Goal: Task Accomplishment & Management: Use online tool/utility

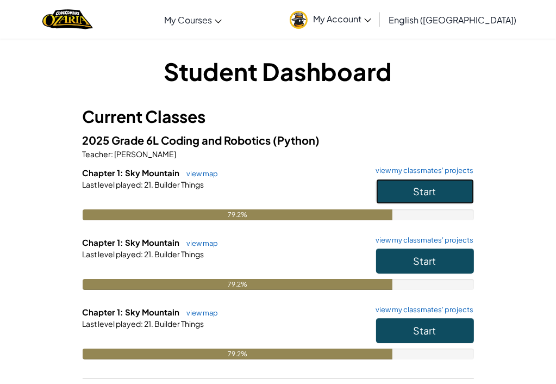
click at [442, 196] on button "Start" at bounding box center [425, 191] width 98 height 25
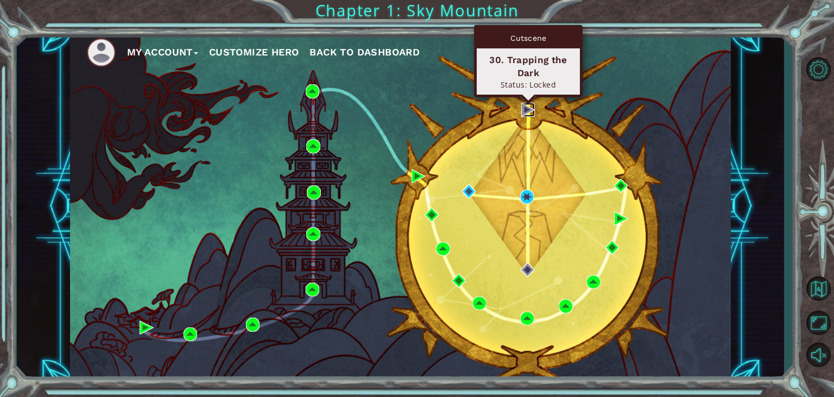
click at [526, 111] on img at bounding box center [529, 110] width 14 height 14
click at [524, 103] on img at bounding box center [529, 110] width 14 height 14
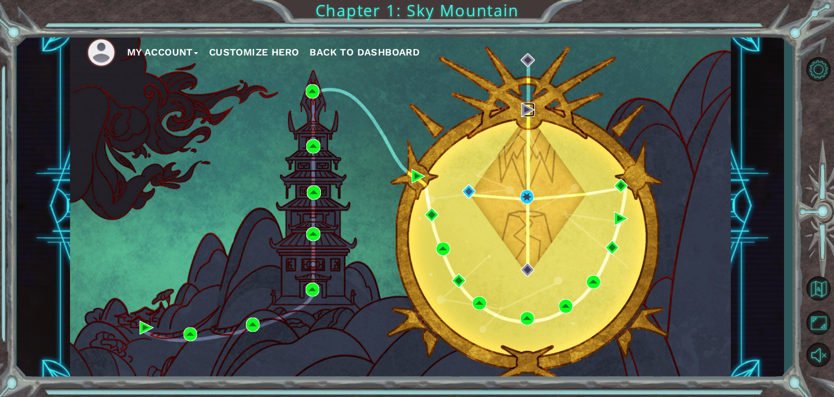
click at [524, 103] on img at bounding box center [529, 110] width 14 height 14
click at [463, 181] on div "My Account Customize Hero Back to Dashboard" at bounding box center [400, 206] width 661 height 349
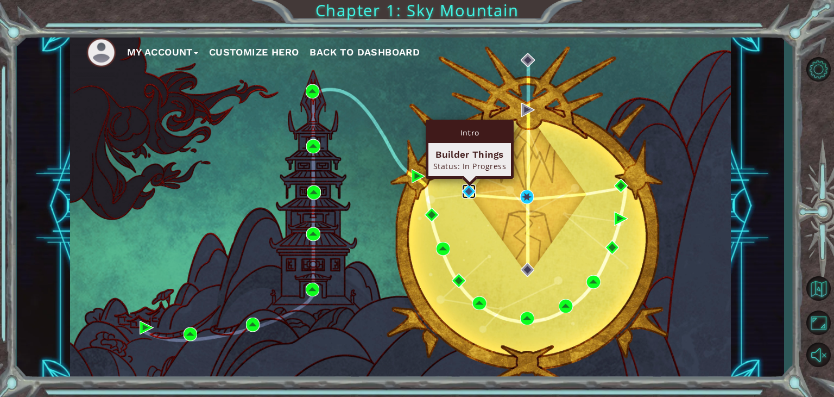
click at [464, 184] on img at bounding box center [469, 191] width 14 height 14
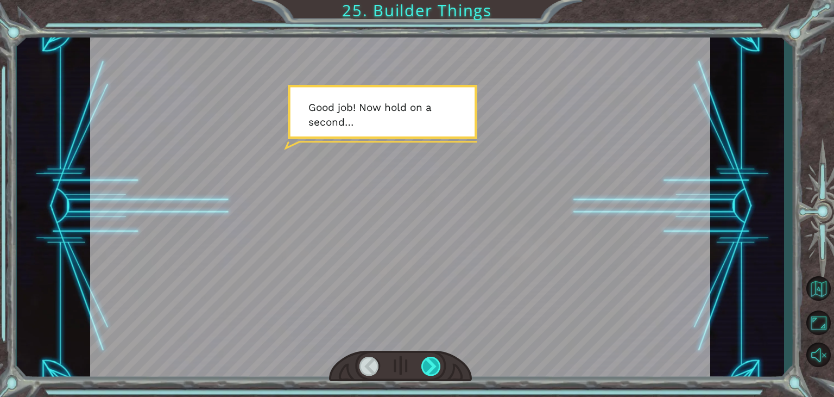
click at [428, 370] on div at bounding box center [432, 365] width 20 height 19
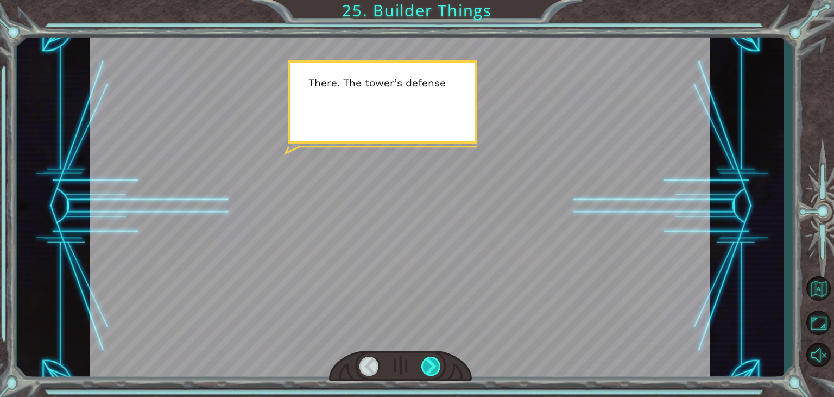
click at [426, 371] on div at bounding box center [432, 365] width 20 height 19
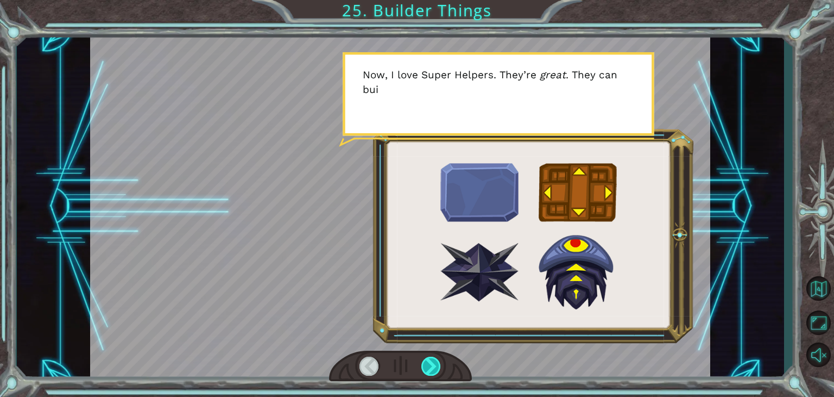
click at [426, 371] on div at bounding box center [432, 365] width 20 height 19
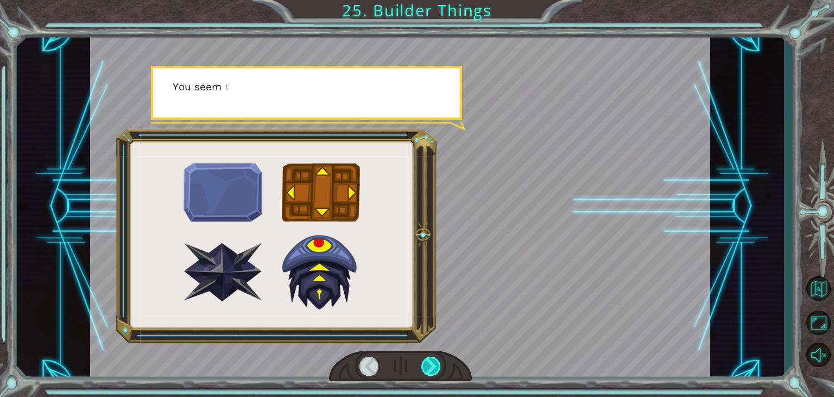
click at [426, 371] on div at bounding box center [432, 365] width 20 height 19
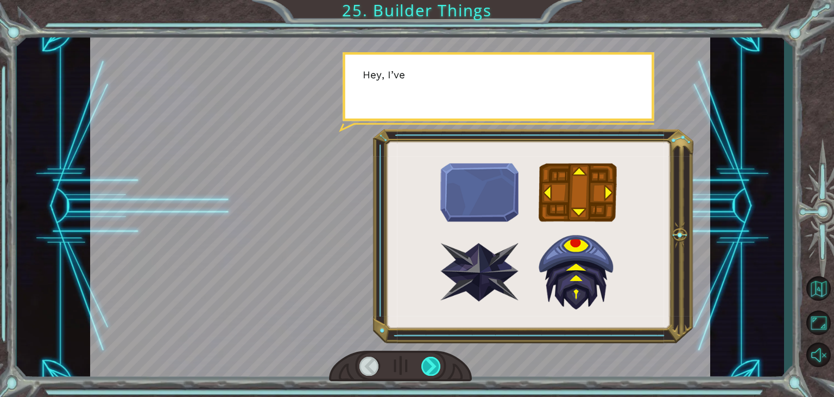
click at [426, 371] on div at bounding box center [432, 365] width 20 height 19
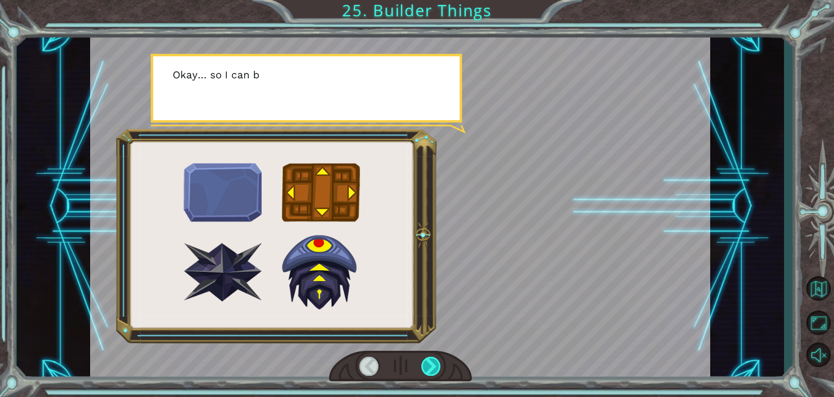
click at [426, 371] on div at bounding box center [432, 365] width 20 height 19
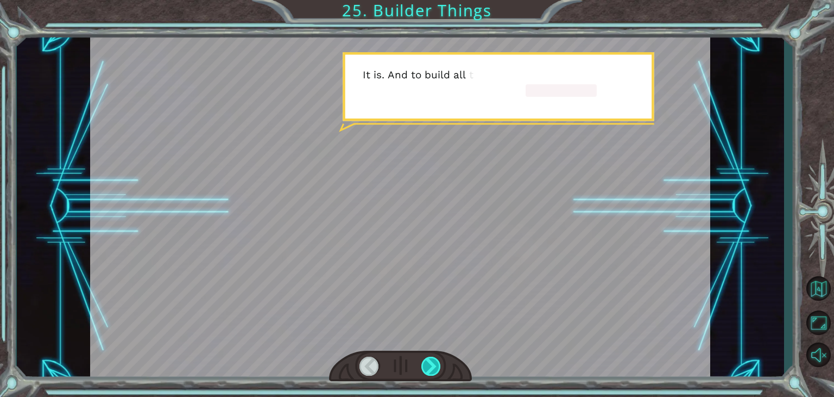
click at [426, 371] on div at bounding box center [432, 365] width 20 height 19
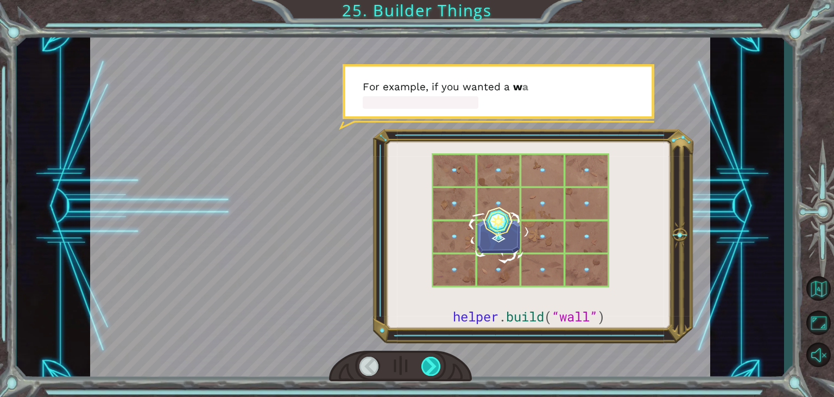
click at [426, 371] on div at bounding box center [432, 365] width 20 height 19
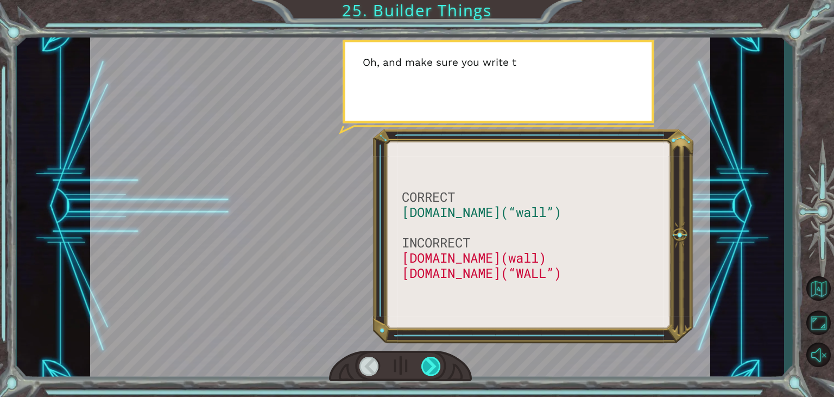
click at [426, 371] on div at bounding box center [432, 365] width 20 height 19
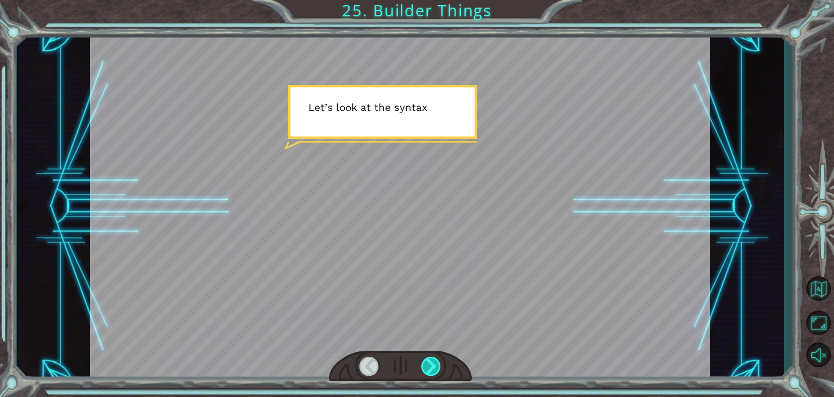
click at [429, 370] on div at bounding box center [432, 365] width 20 height 19
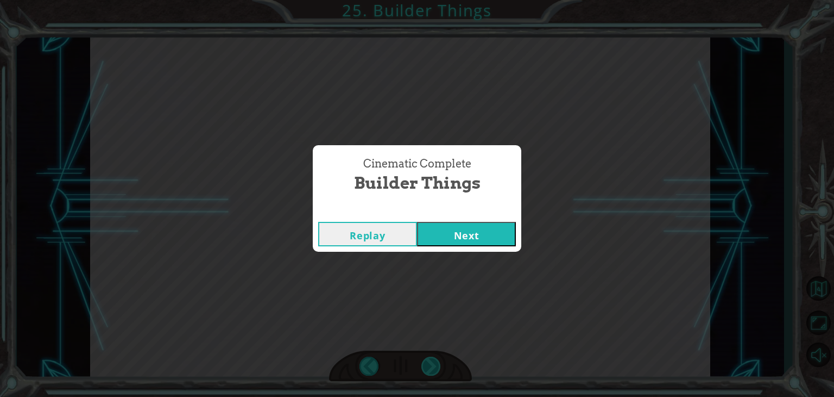
click at [429, 370] on div "Cinematic Complete Builder Things Replay Next" at bounding box center [417, 198] width 834 height 397
click at [477, 231] on button "Next" at bounding box center [466, 234] width 99 height 24
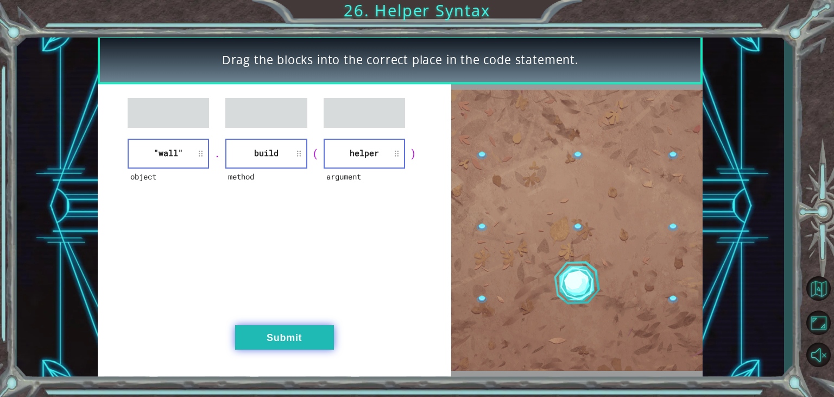
click at [277, 323] on div "object "wall" . method build ( argument helper ) Submit" at bounding box center [275, 230] width 354 height 292
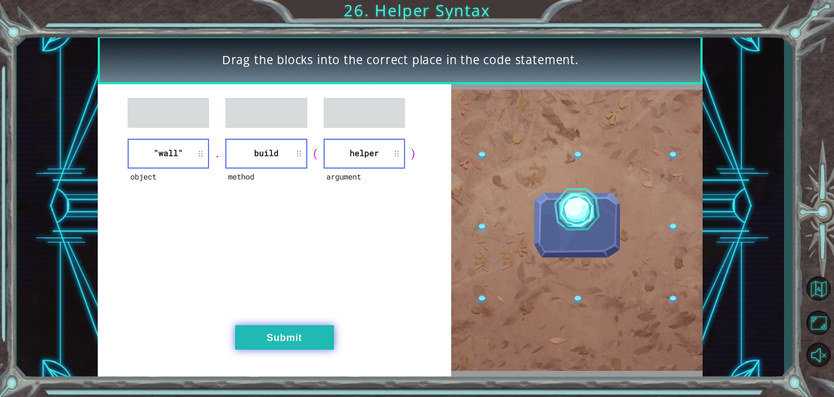
click at [276, 335] on button "Submit" at bounding box center [284, 337] width 99 height 24
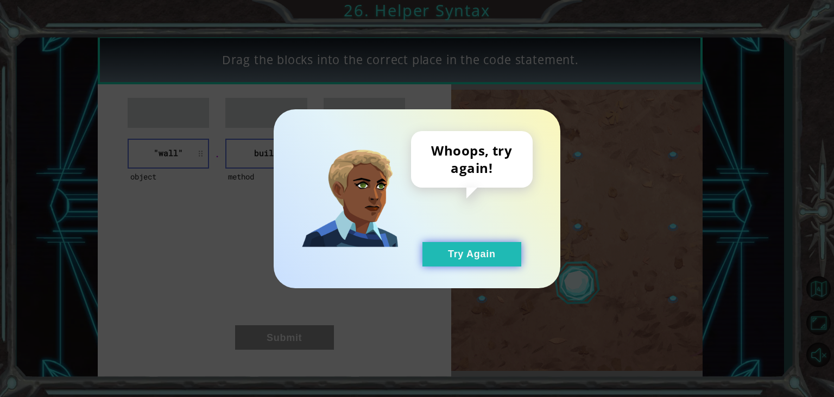
click at [487, 257] on button "Try Again" at bounding box center [472, 254] width 99 height 24
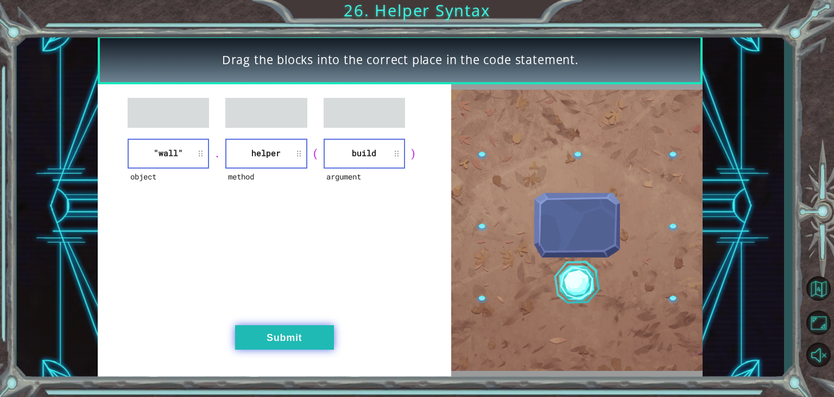
click at [267, 329] on button "Submit" at bounding box center [284, 337] width 99 height 24
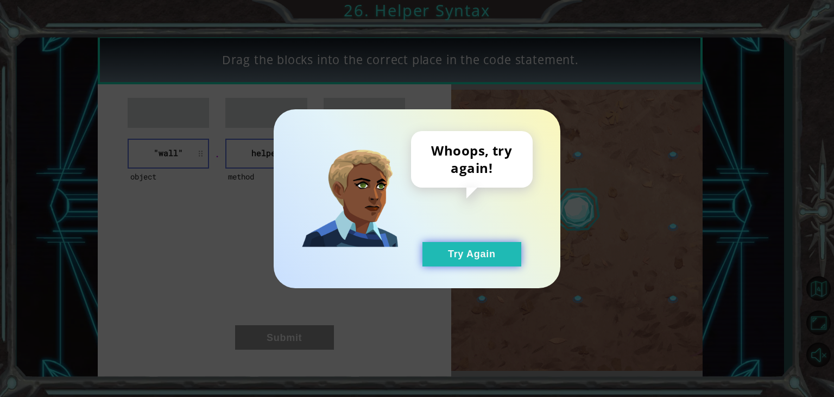
click at [438, 260] on button "Try Again" at bounding box center [472, 254] width 99 height 24
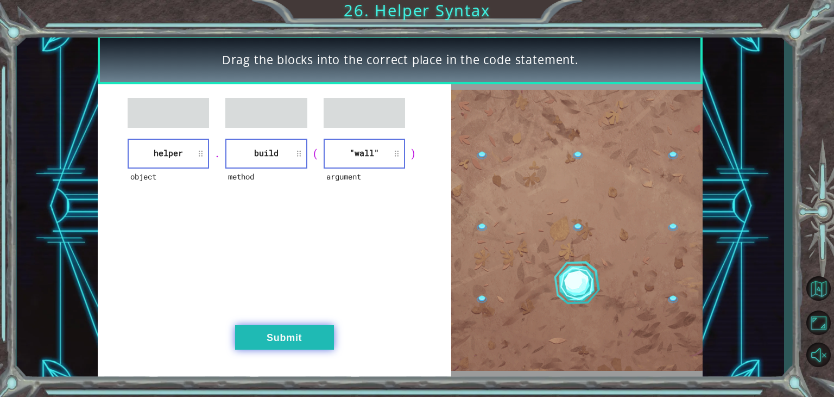
click at [278, 337] on button "Submit" at bounding box center [284, 337] width 99 height 24
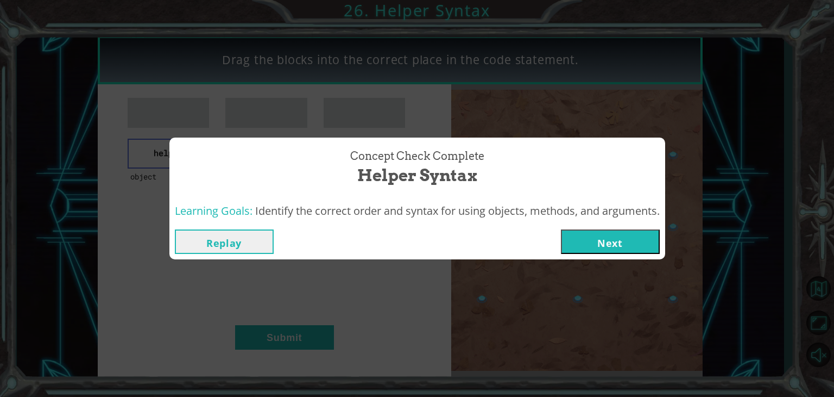
click at [555, 236] on button "Next" at bounding box center [610, 241] width 99 height 24
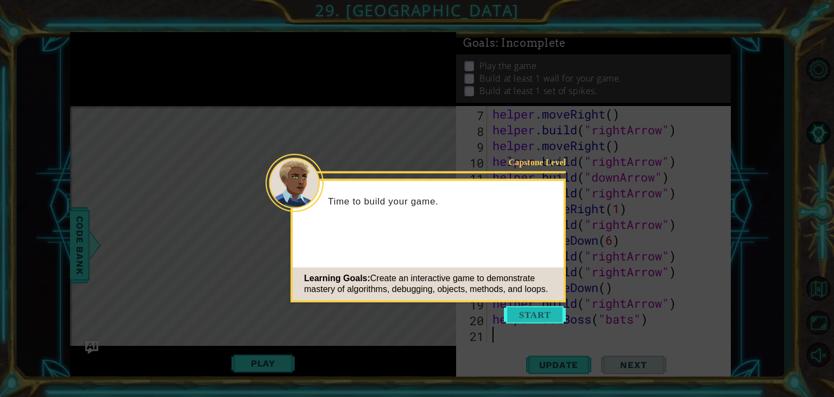
scroll to position [141, 0]
click at [537, 311] on button "Start" at bounding box center [535, 314] width 62 height 17
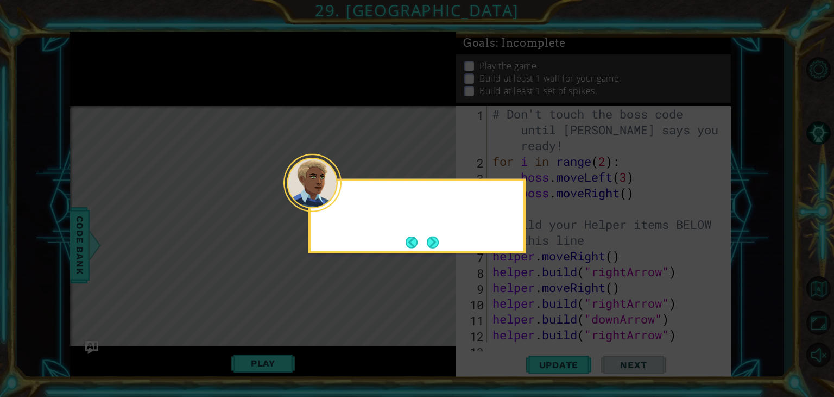
scroll to position [0, 0]
click at [429, 237] on button "Next" at bounding box center [433, 242] width 12 height 12
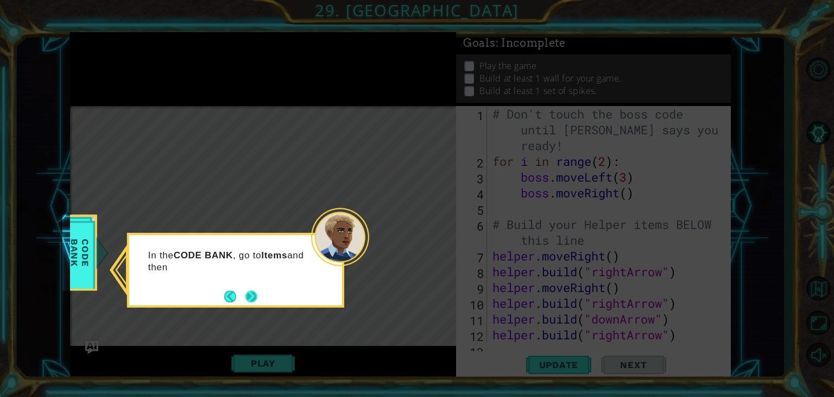
click at [250, 293] on button "Next" at bounding box center [252, 296] width 12 height 12
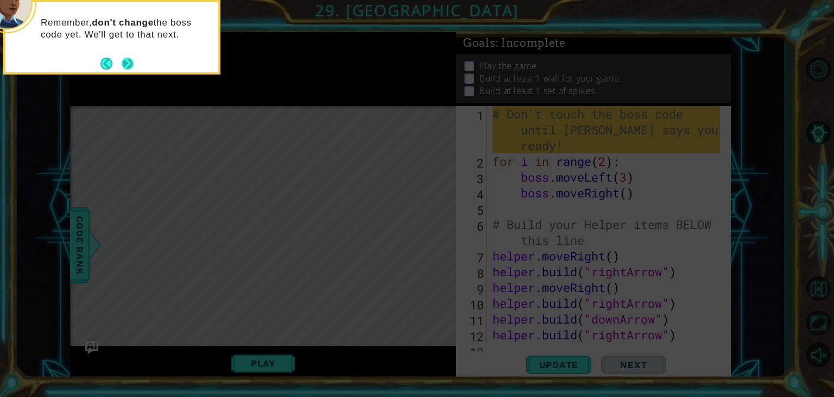
click at [126, 58] on button "Next" at bounding box center [128, 64] width 12 height 12
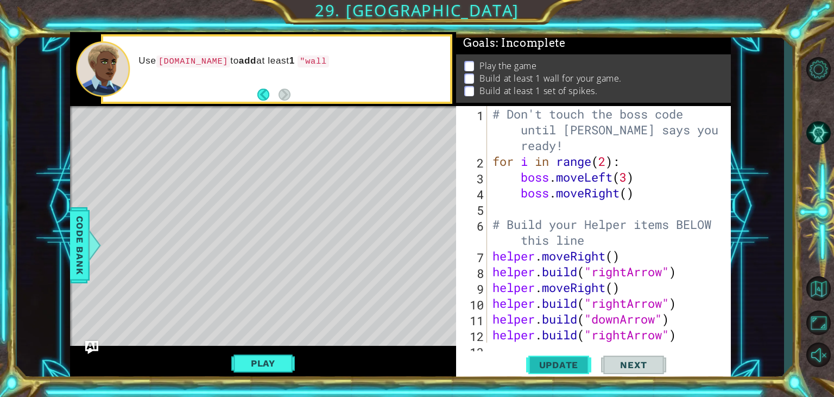
click at [545, 363] on span "Update" at bounding box center [559, 364] width 61 height 11
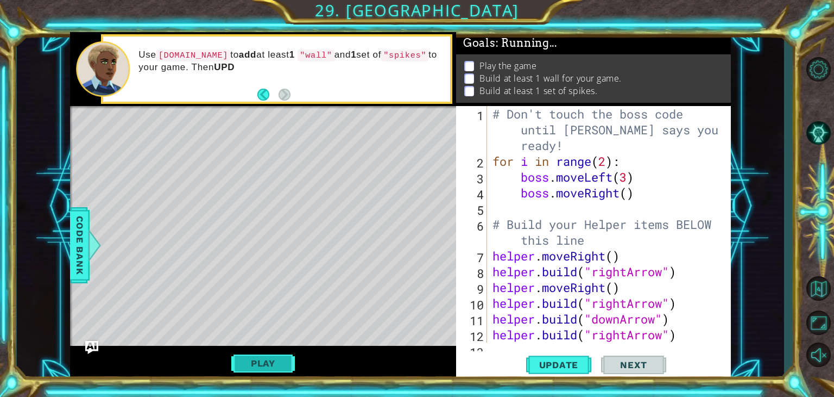
click at [282, 354] on button "Play" at bounding box center [263, 363] width 64 height 21
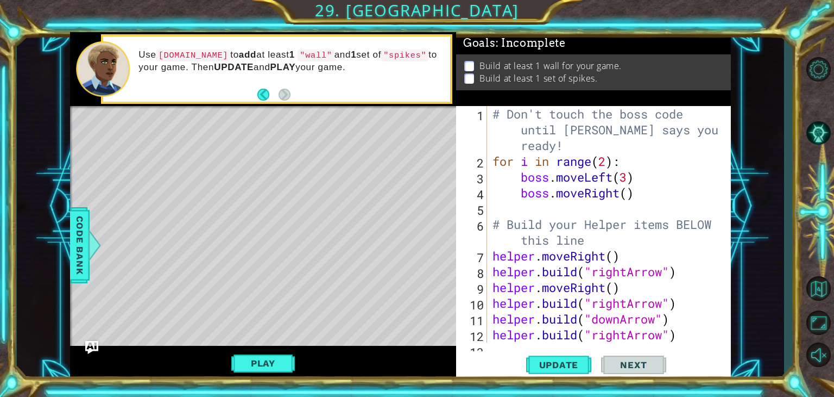
click at [555, 342] on div "1 2 3 4 5 6 7 8 9 10 11 12 13 # Don't touch the boss code until [PERSON_NAME] s…" at bounding box center [593, 243] width 275 height 274
click at [555, 337] on div "# Don't touch the boss code until [PERSON_NAME] says you're ready! for i in ran…" at bounding box center [608, 255] width 235 height 299
type textarea "[DOMAIN_NAME]("rightArrow")"
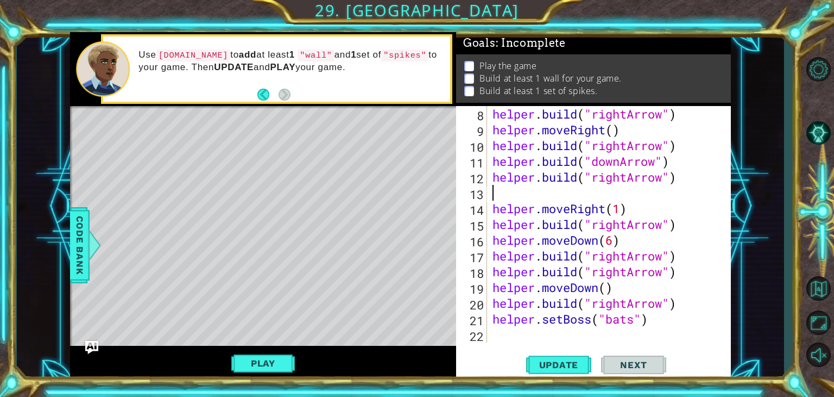
scroll to position [157, 0]
click at [555, 363] on span "Update" at bounding box center [559, 364] width 61 height 11
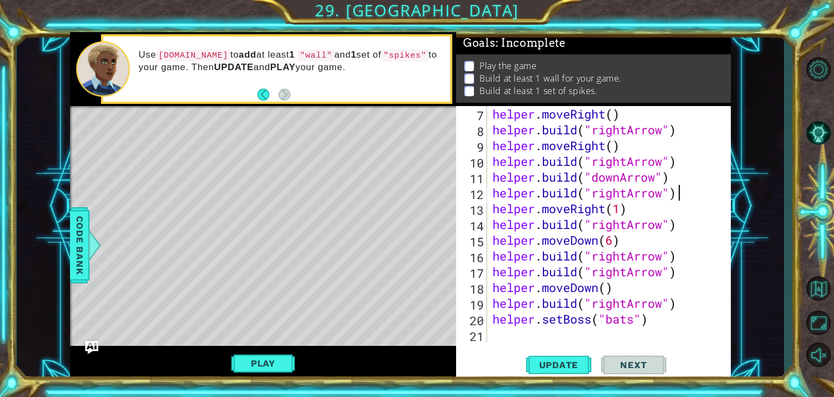
type textarea "[DOMAIN_NAME]("rightArrow")"
drag, startPoint x: 573, startPoint y: 336, endPoint x: 551, endPoint y: 341, distance: 22.8
click at [551, 341] on div "helper . moveRight ( ) helper . build ( "rightArrow" ) helper . moveRight ( ) h…" at bounding box center [608, 240] width 235 height 268
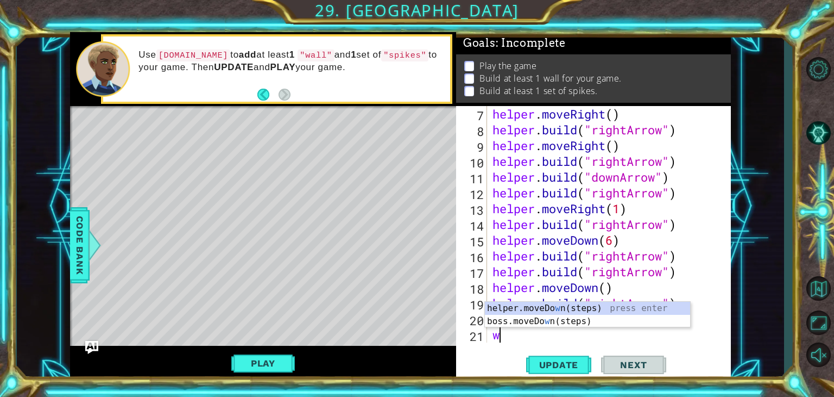
type textarea "w"
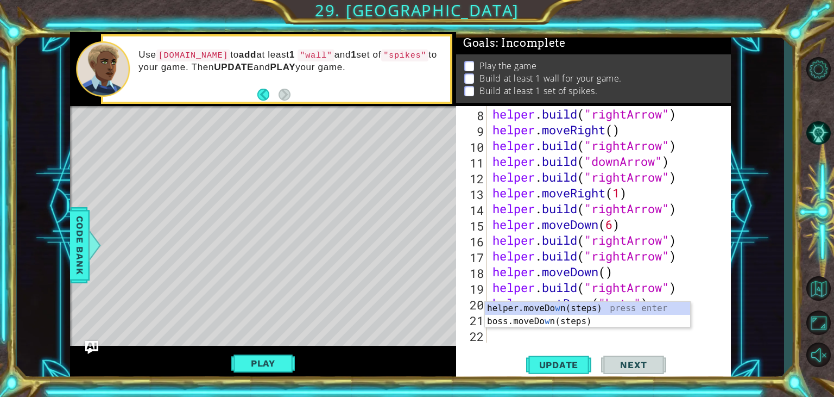
scroll to position [157, 0]
click at [548, 321] on div "helper.moveDo w n(steps) press enter boss.moveDo w n(steps) press enter" at bounding box center [587, 327] width 205 height 52
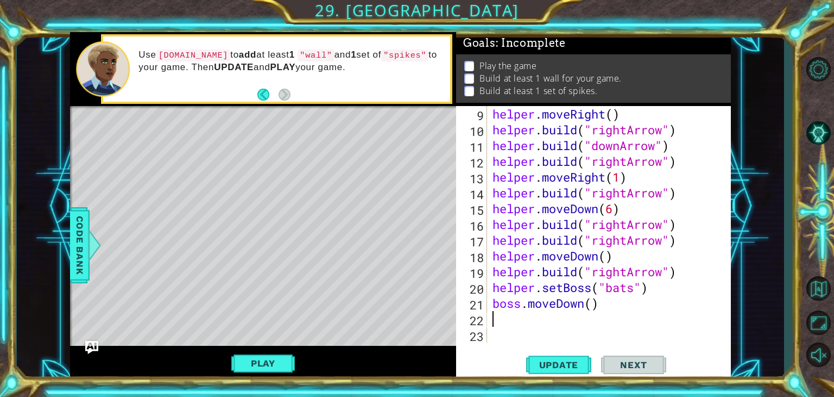
scroll to position [173, 0]
click at [555, 306] on div "helper . moveRight ( ) helper . build ( "rightArrow" ) helper . build ( "downAr…" at bounding box center [608, 240] width 235 height 268
type textarea "boss.moveDown(5)"
click at [555, 360] on span "Update" at bounding box center [559, 364] width 61 height 11
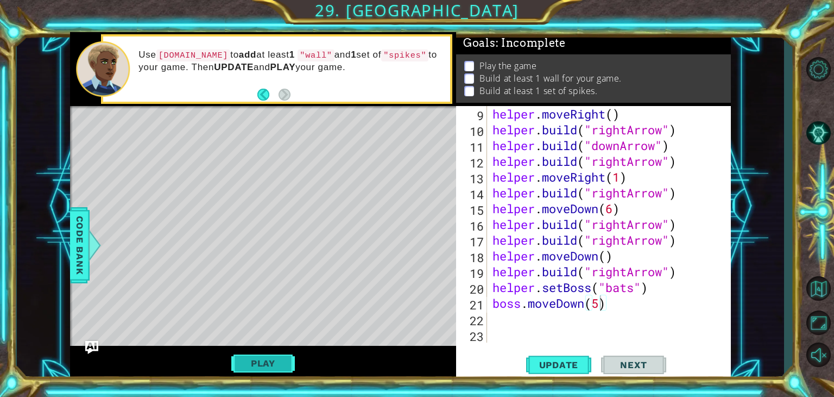
click at [285, 365] on button "Play" at bounding box center [263, 363] width 64 height 21
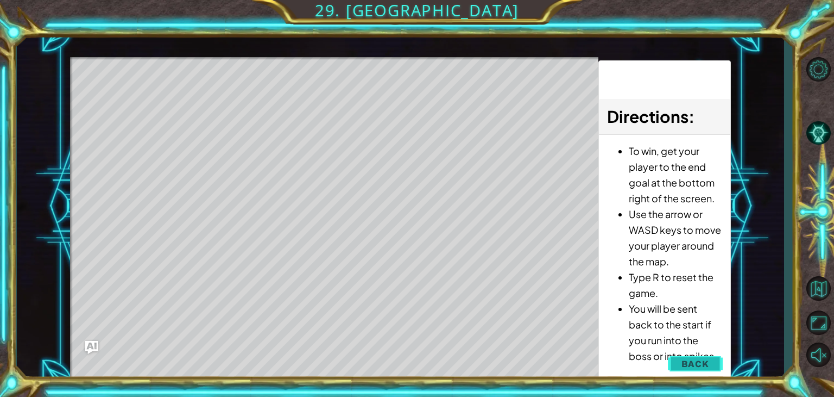
click at [555, 365] on span "Back" at bounding box center [696, 363] width 28 height 11
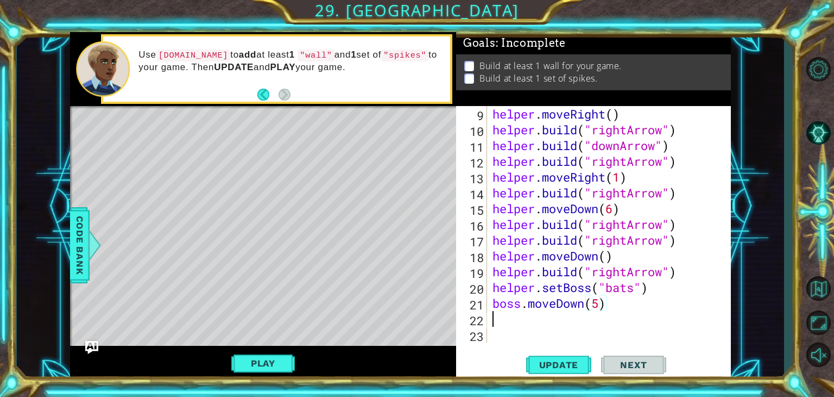
click at [555, 317] on div "helper . moveRight ( ) helper . build ( "rightArrow" ) helper . build ( "downAr…" at bounding box center [608, 240] width 235 height 268
click at [555, 310] on div "helper . moveRight ( ) helper . build ( "rightArrow" ) helper . build ( "downAr…" at bounding box center [608, 240] width 235 height 268
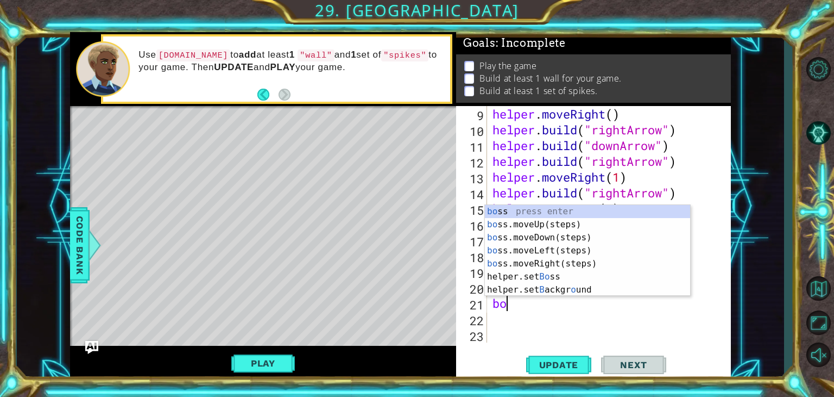
type textarea "b"
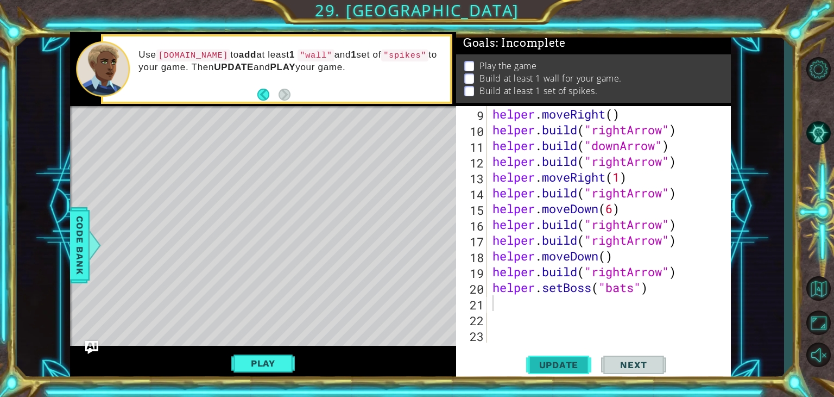
click at [555, 364] on span "Update" at bounding box center [559, 364] width 61 height 11
click at [272, 365] on button "Play" at bounding box center [263, 363] width 64 height 21
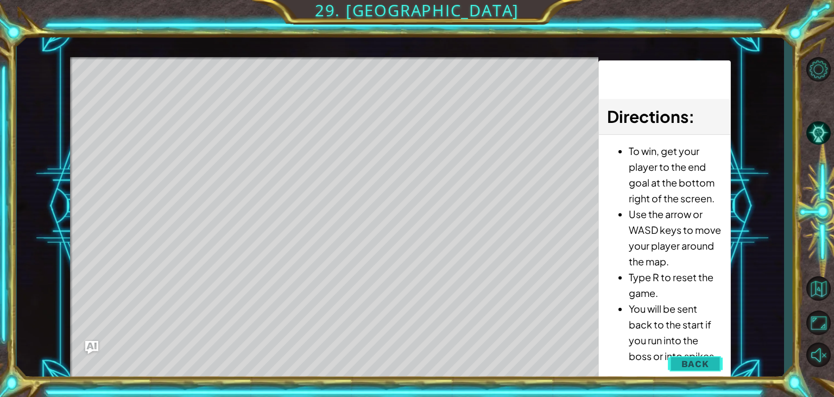
click at [555, 355] on button "Back" at bounding box center [695, 364] width 55 height 22
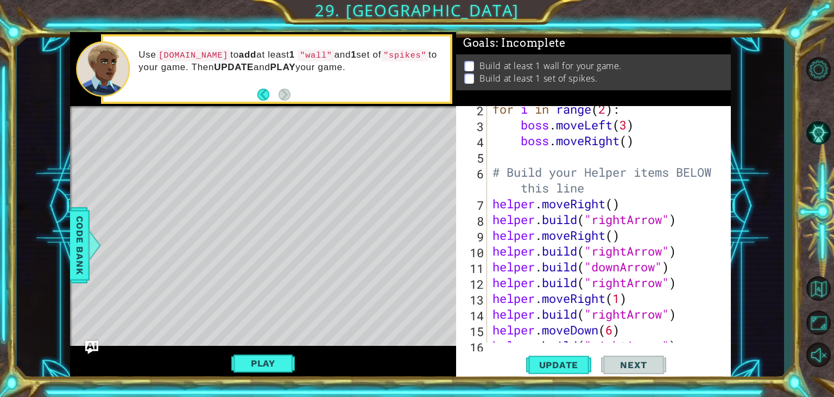
scroll to position [43, 0]
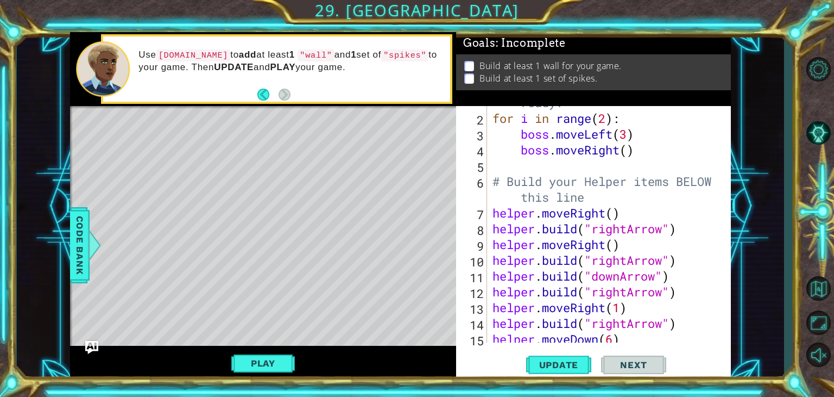
type textarea "[DOMAIN_NAME]("rightArrow")"
click at [555, 285] on div "# Don't touch the boss code until [PERSON_NAME] says you're ready! for i in ran…" at bounding box center [608, 212] width 235 height 299
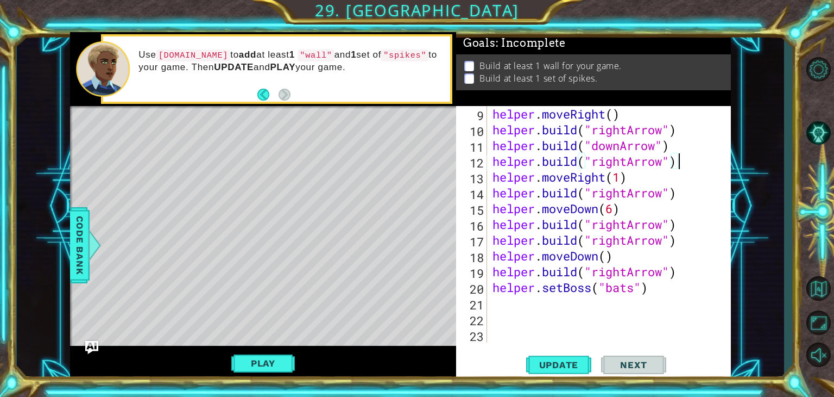
scroll to position [173, 0]
click at [555, 305] on div "helper . moveRight ( ) helper . build ( "rightArrow" ) helper . build ( "downAr…" at bounding box center [608, 240] width 235 height 268
click at [555, 293] on div "helper . moveRight ( ) helper . build ( "rightArrow" ) helper . build ( "downAr…" at bounding box center [608, 240] width 235 height 268
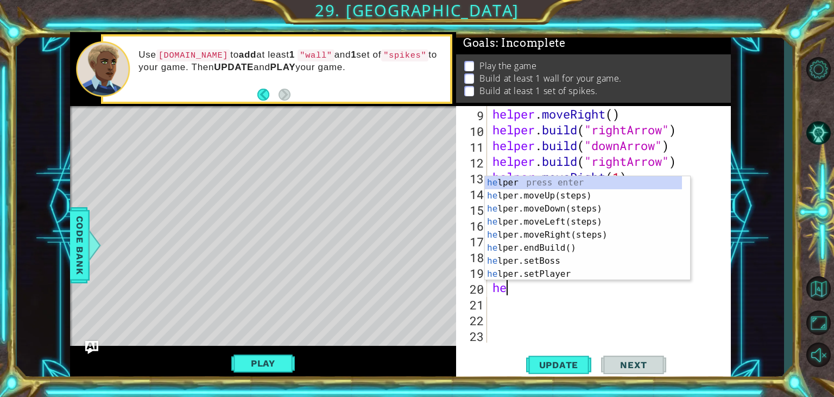
type textarea "h"
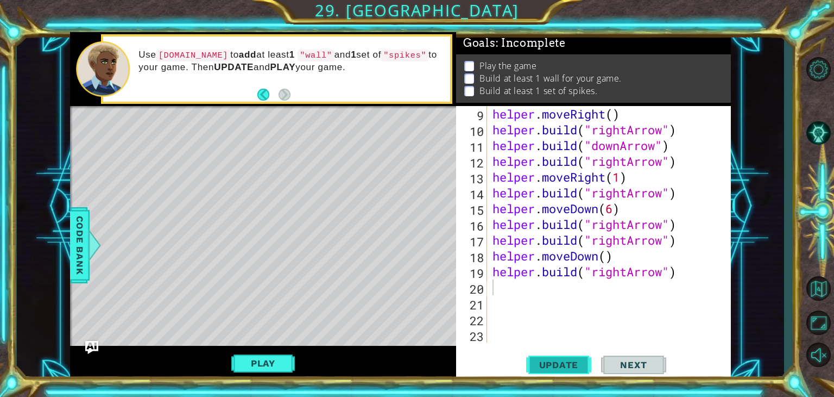
click at [539, 363] on span "Update" at bounding box center [559, 364] width 61 height 11
click at [267, 369] on button "Play" at bounding box center [263, 363] width 64 height 21
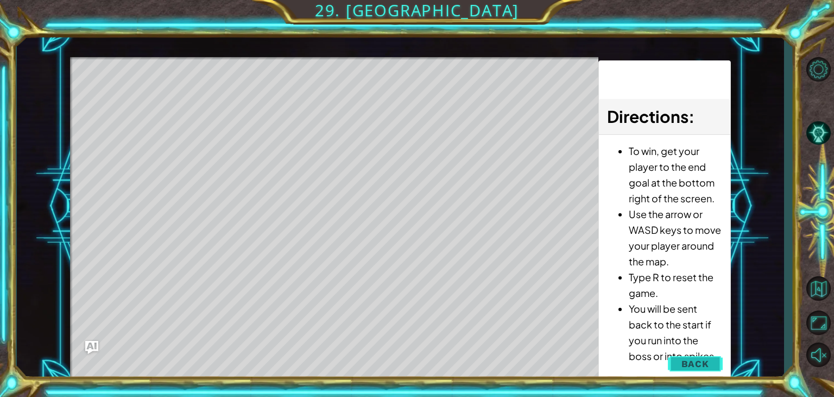
click at [555, 363] on button "Back" at bounding box center [695, 364] width 55 height 22
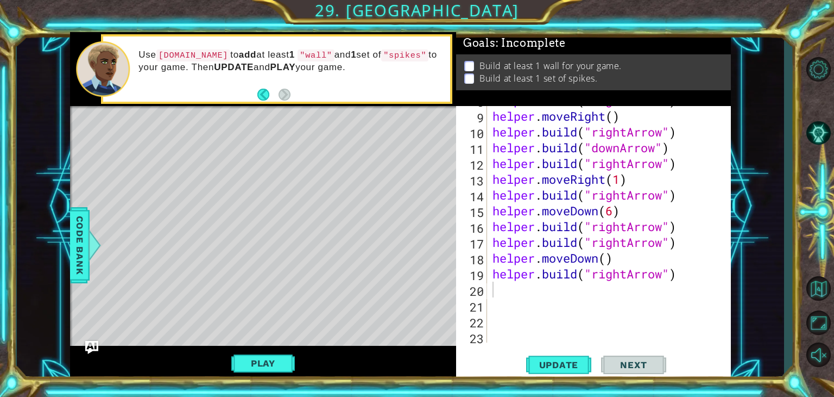
scroll to position [171, 0]
click at [555, 362] on span "Update" at bounding box center [559, 364] width 61 height 11
click at [274, 357] on button "Play" at bounding box center [263, 363] width 64 height 21
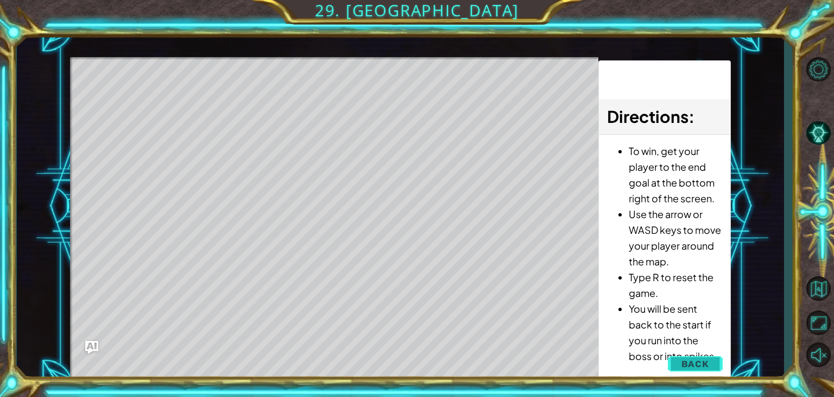
click at [555, 358] on span "Back" at bounding box center [696, 363] width 28 height 11
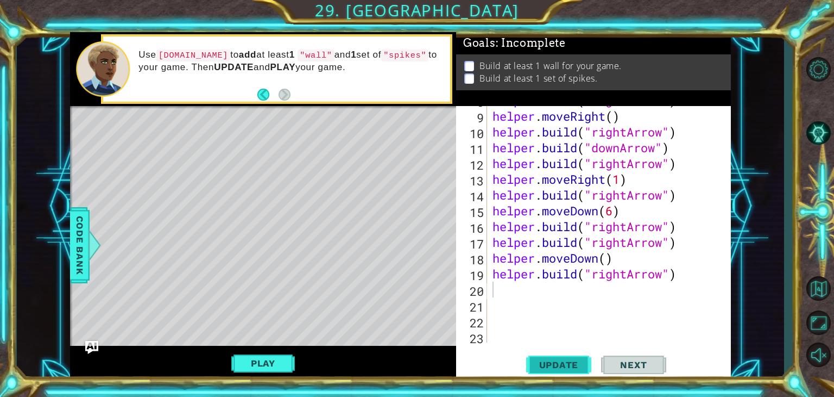
click at [555, 363] on span "Update" at bounding box center [559, 364] width 61 height 11
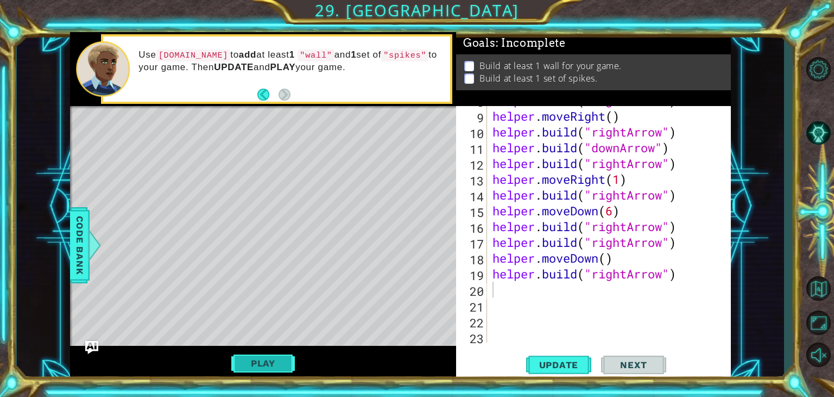
click at [267, 366] on button "Play" at bounding box center [263, 363] width 64 height 21
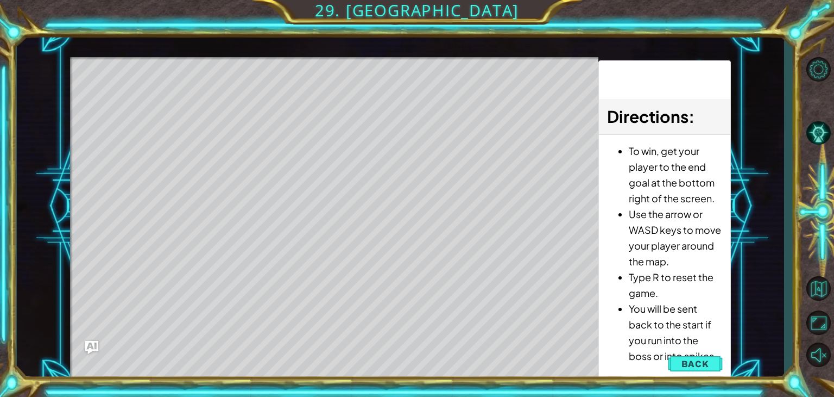
drag, startPoint x: 692, startPoint y: 363, endPoint x: 670, endPoint y: 351, distance: 24.6
click at [555, 351] on div "1 ההההההההההההההההההההההההההההההההההההההההההההההההההההההההההההההההההההההההההההה…" at bounding box center [400, 206] width 661 height 349
click at [555, 363] on span "Back" at bounding box center [696, 363] width 28 height 11
